Goal: Task Accomplishment & Management: Manage account settings

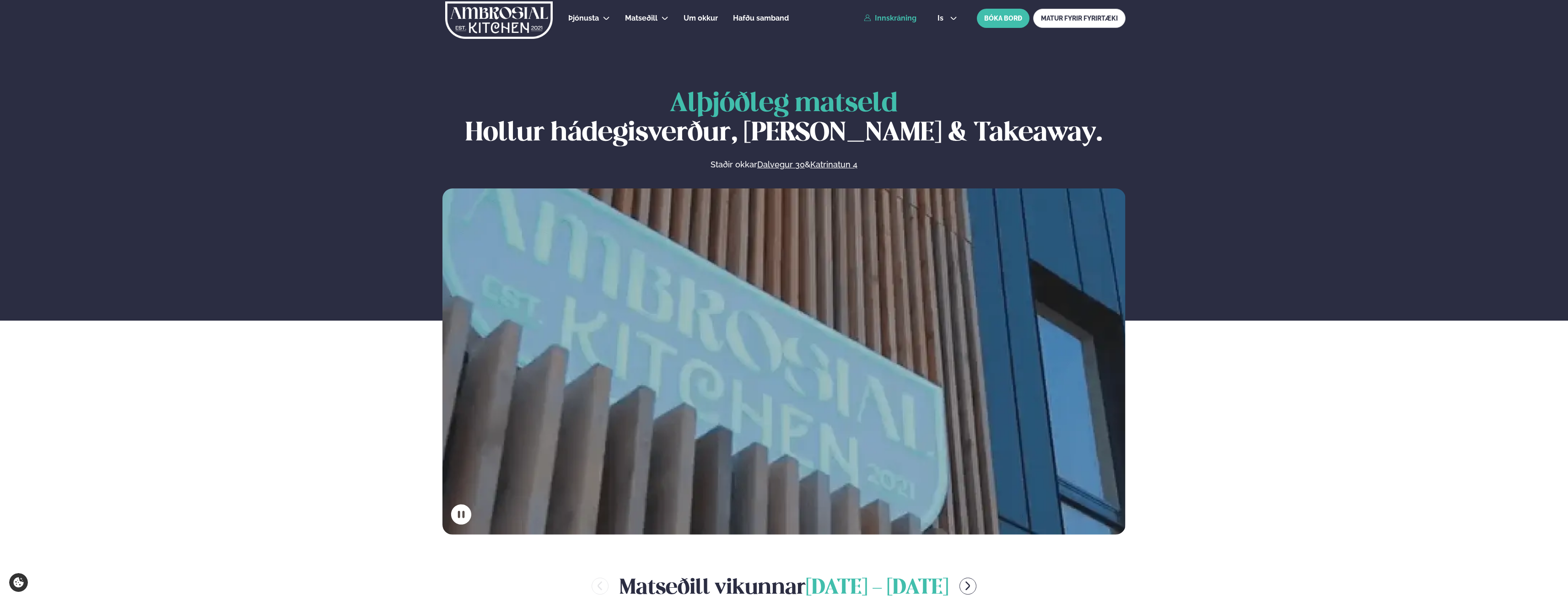
click at [877, 15] on link "Innskráning" at bounding box center [890, 18] width 52 height 9
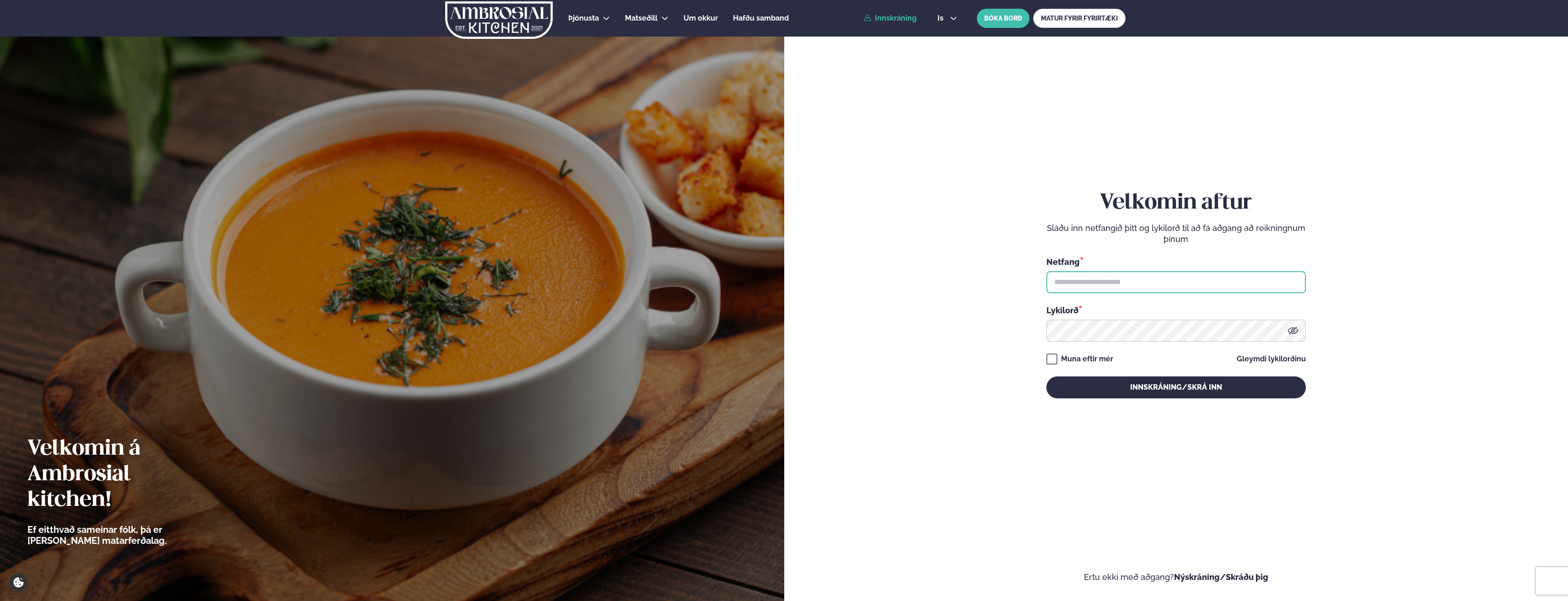
type input "**********"
click at [1151, 391] on button "Innskráning/Skrá inn" at bounding box center [1176, 387] width 259 height 22
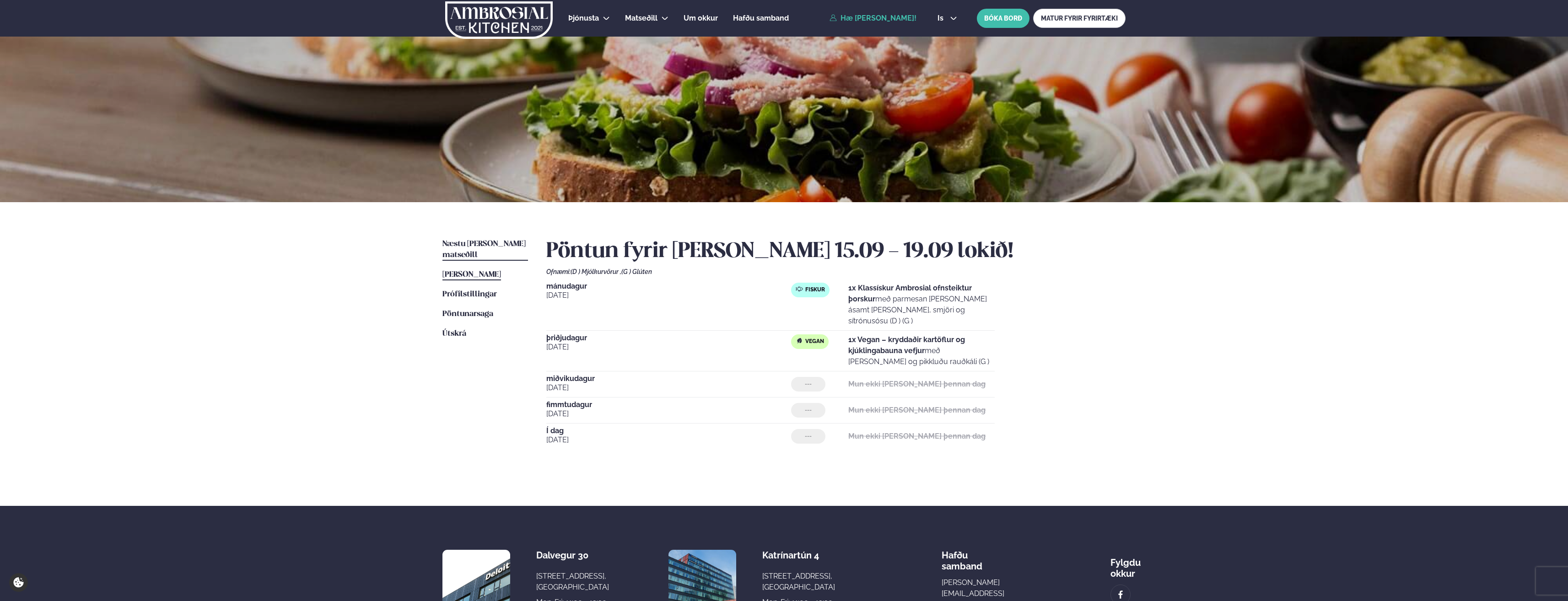
click at [486, 244] on span "Næstu [PERSON_NAME] matseðill" at bounding box center [484, 249] width 83 height 19
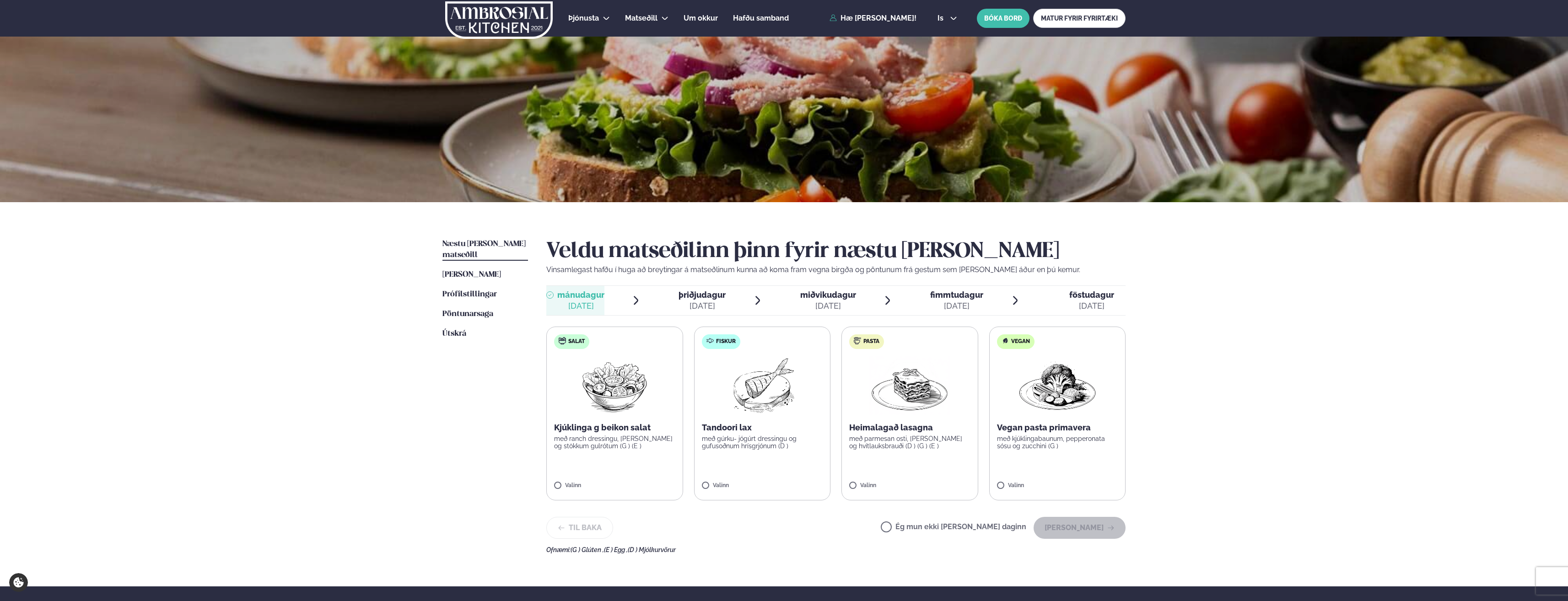
click at [920, 524] on label "Ég mun ekki [PERSON_NAME] daginn" at bounding box center [953, 528] width 145 height 10
click at [1093, 524] on button "[PERSON_NAME]" at bounding box center [1079, 527] width 92 height 22
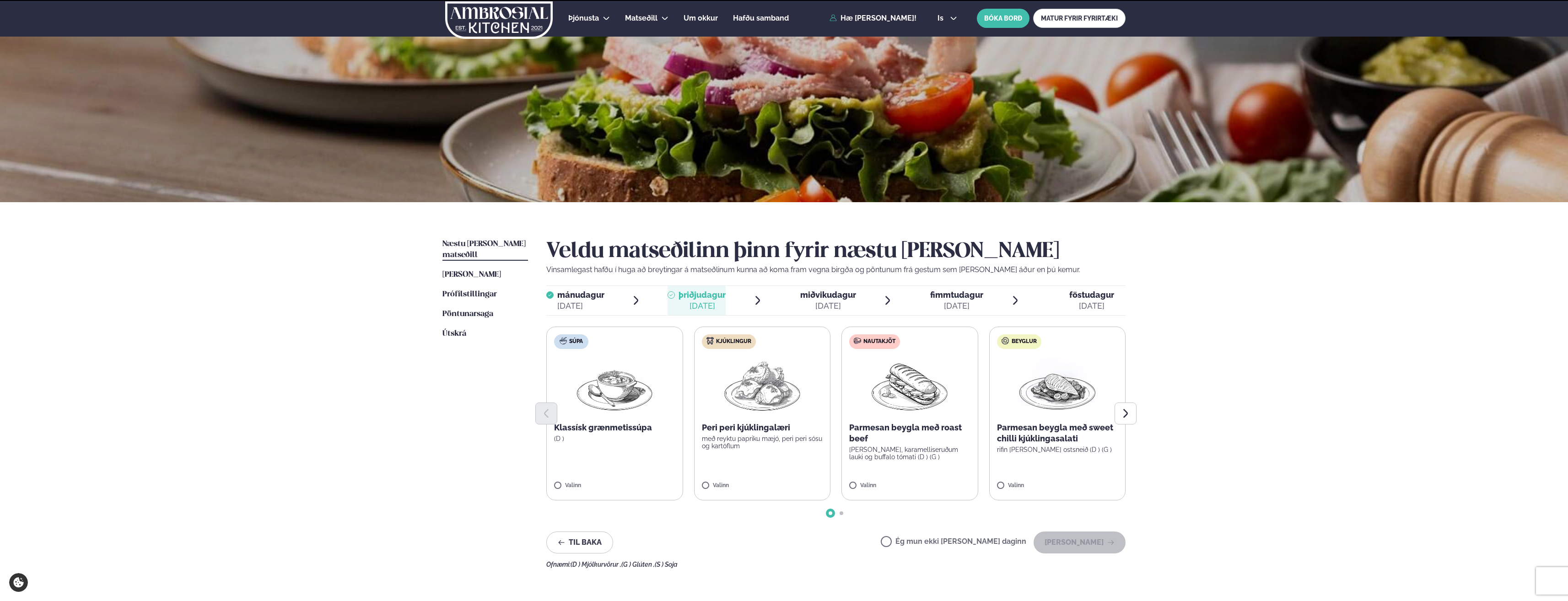
click at [929, 538] on label "Ég mun ekki [PERSON_NAME] daginn" at bounding box center [953, 543] width 145 height 10
click at [1106, 546] on button "[PERSON_NAME]" at bounding box center [1079, 542] width 92 height 22
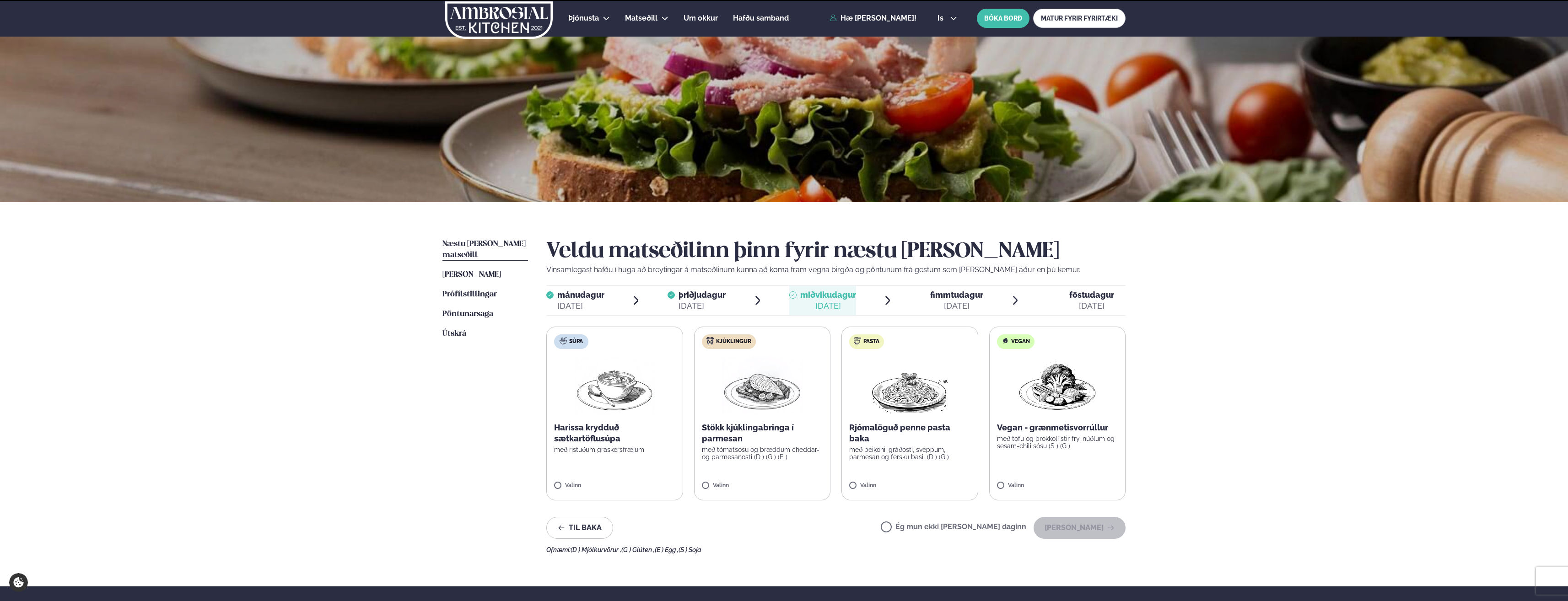
click at [921, 519] on div "Ég mun ekki [PERSON_NAME] daginn [PERSON_NAME]" at bounding box center [1003, 527] width 245 height 22
click at [945, 526] on label "Ég mun ekki [PERSON_NAME] daginn" at bounding box center [953, 528] width 145 height 10
click at [1055, 527] on button "[PERSON_NAME]" at bounding box center [1079, 527] width 92 height 22
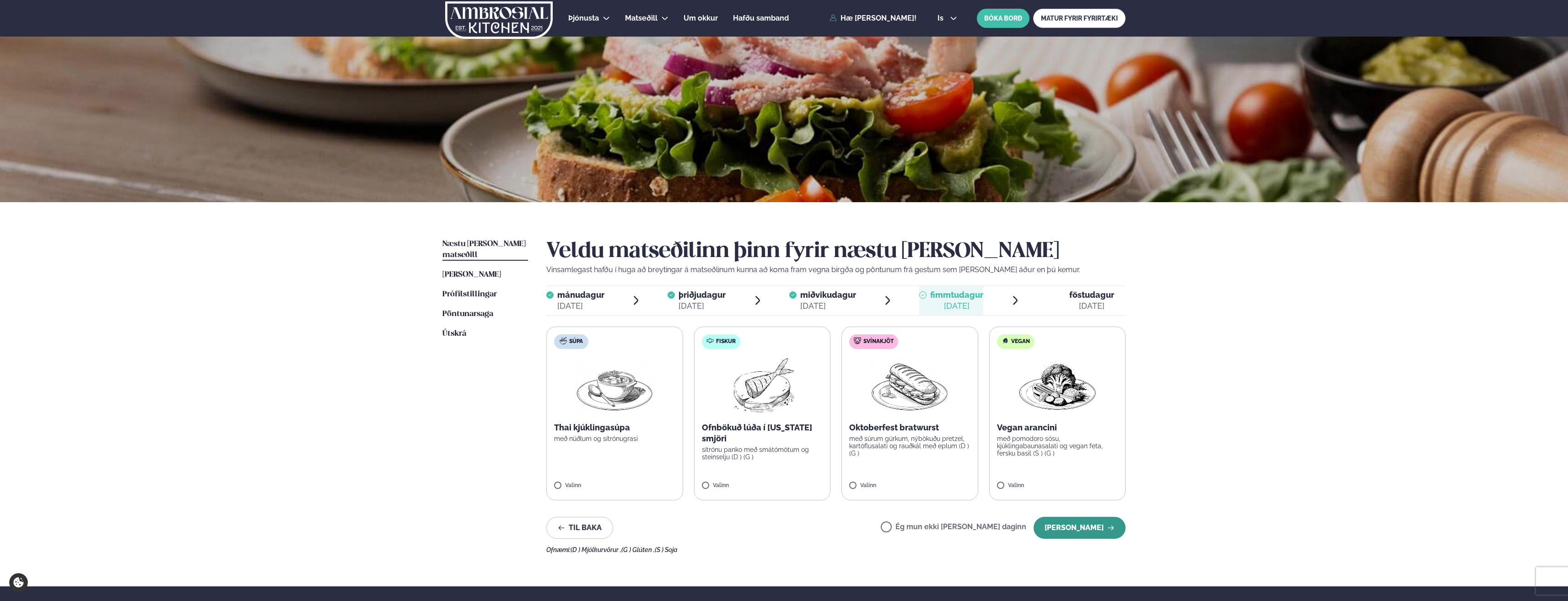
click at [1048, 531] on button "[PERSON_NAME]" at bounding box center [1079, 527] width 92 height 22
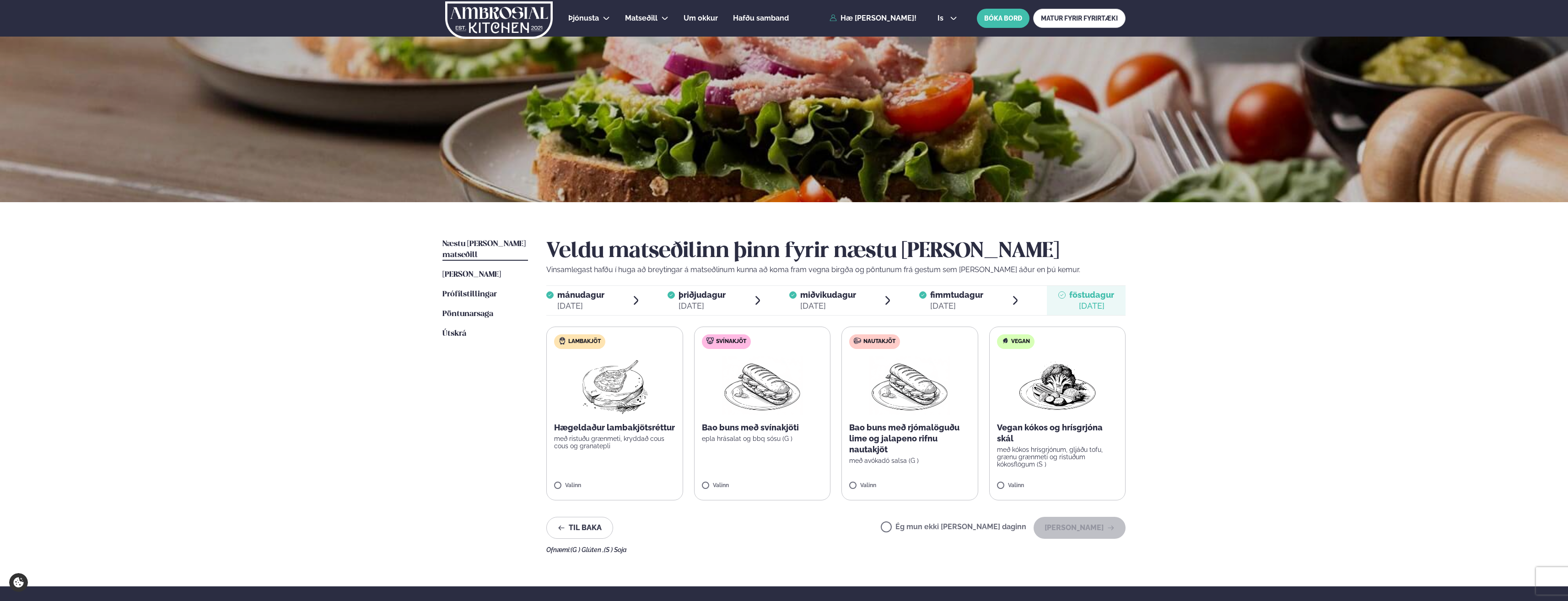
drag, startPoint x: 923, startPoint y: 522, endPoint x: 985, endPoint y: 533, distance: 63.0
click at [925, 522] on div "Ég mun ekki [PERSON_NAME] daginn [PERSON_NAME]" at bounding box center [1003, 527] width 245 height 22
click at [941, 527] on label "Ég mun ekki [PERSON_NAME] daginn" at bounding box center [953, 528] width 145 height 10
click at [1095, 532] on button "[PERSON_NAME]" at bounding box center [1079, 527] width 92 height 22
